Goal: Find contact information: Obtain details needed to contact an individual or organization

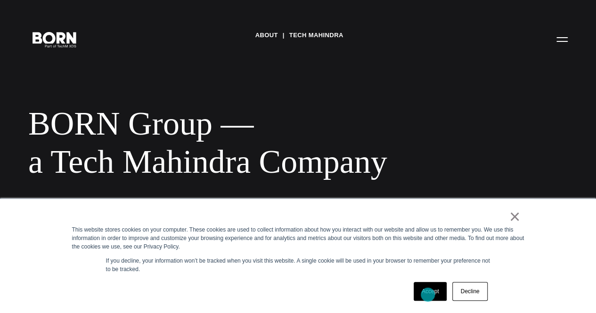
click at [428, 295] on link "Accept" at bounding box center [430, 291] width 33 height 19
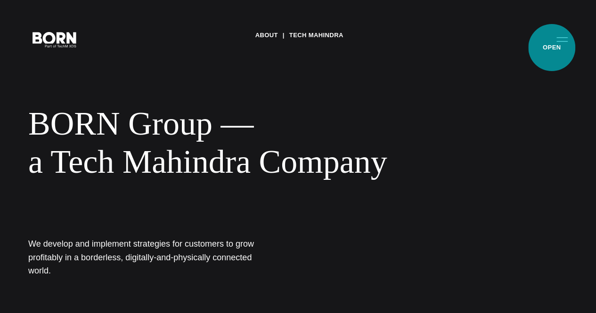
click at [552, 48] on button "Primary Menu" at bounding box center [562, 39] width 23 height 20
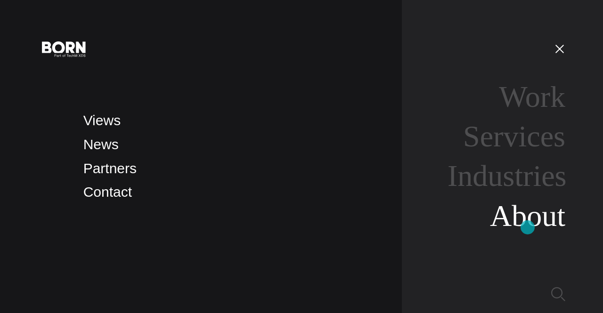
click at [528, 228] on link "About" at bounding box center [527, 215] width 75 height 33
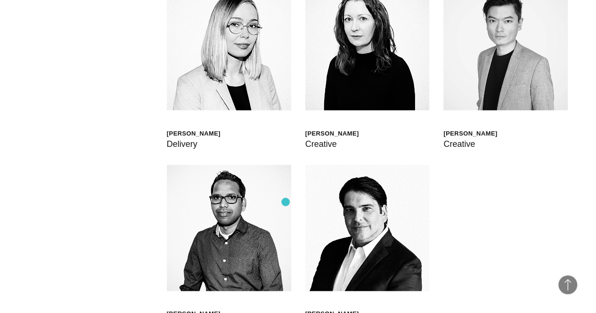
scroll to position [2279, 0]
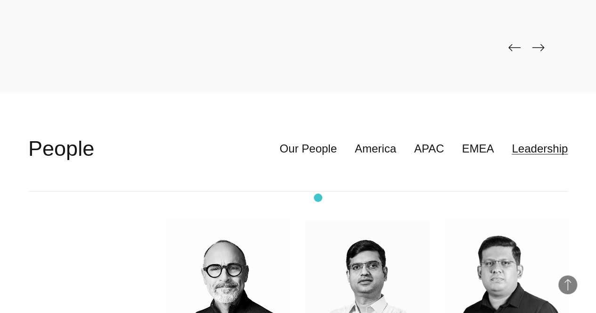
scroll to position [2232, 0]
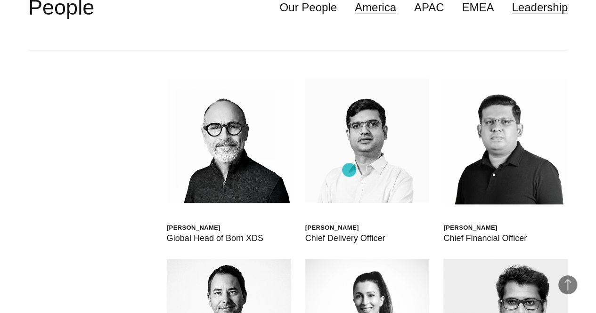
click at [355, 16] on link "America" at bounding box center [375, 8] width 41 height 18
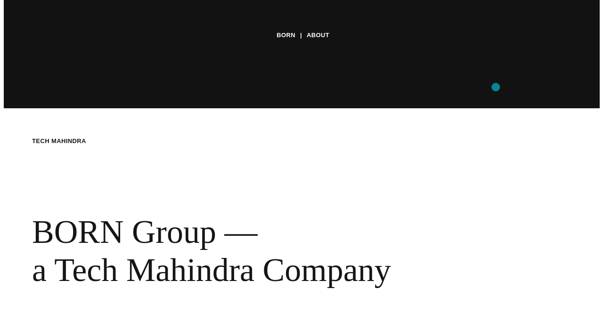
scroll to position [0, 0]
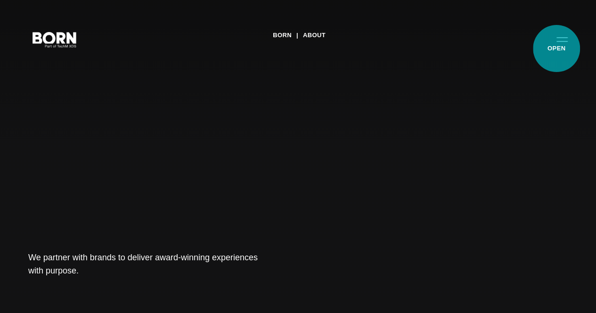
click at [557, 48] on button "Primary Menu" at bounding box center [562, 39] width 23 height 20
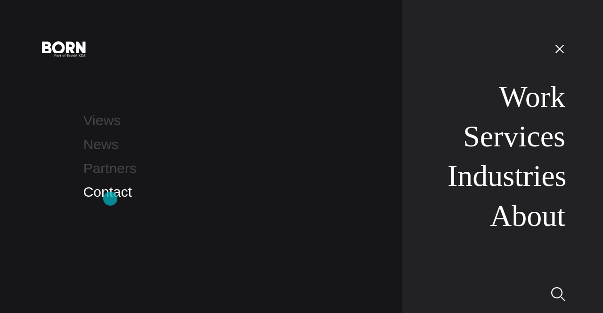
click at [110, 199] on link "Contact" at bounding box center [107, 192] width 49 height 16
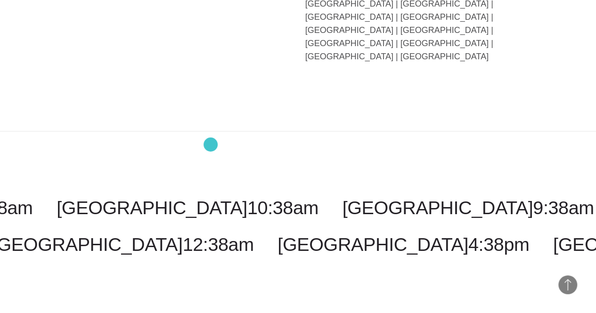
scroll to position [2371, 0]
